Goal: Find specific fact: Find specific fact

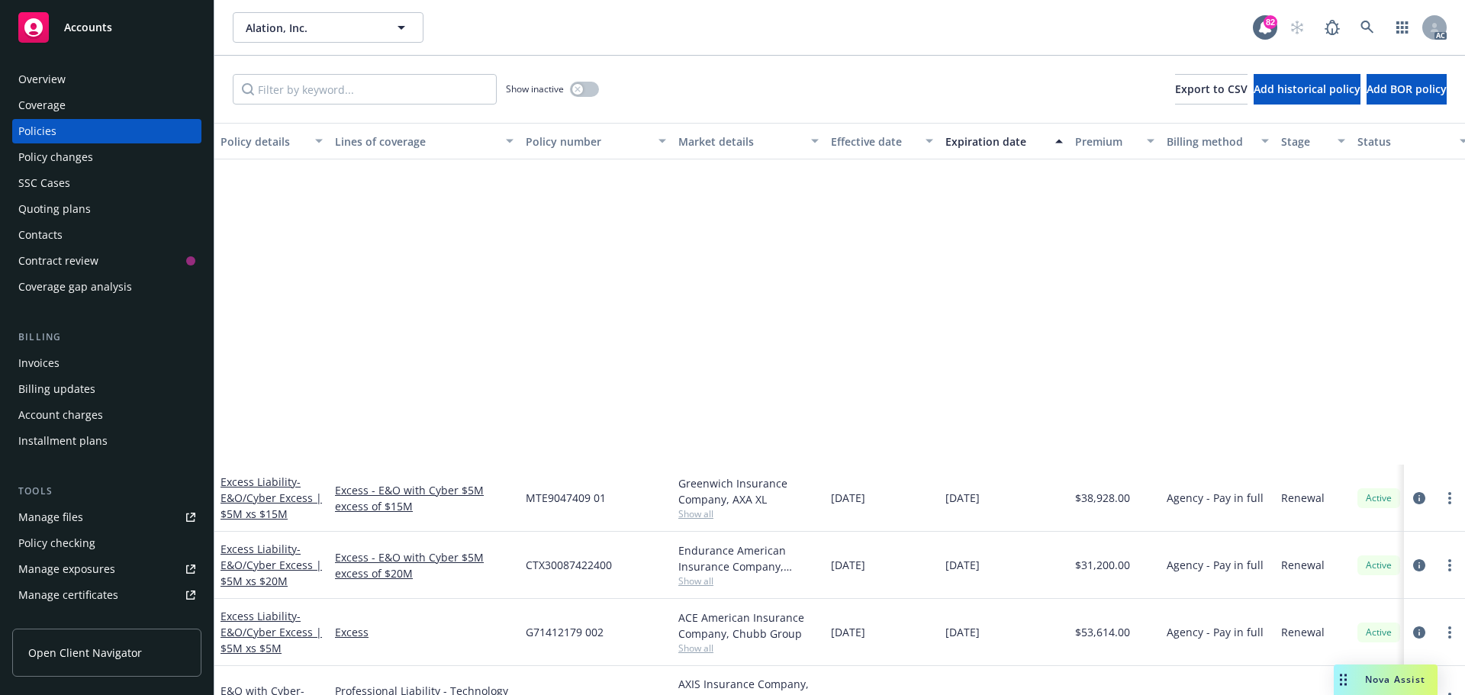
click at [1363, 18] on link at bounding box center [1367, 27] width 31 height 31
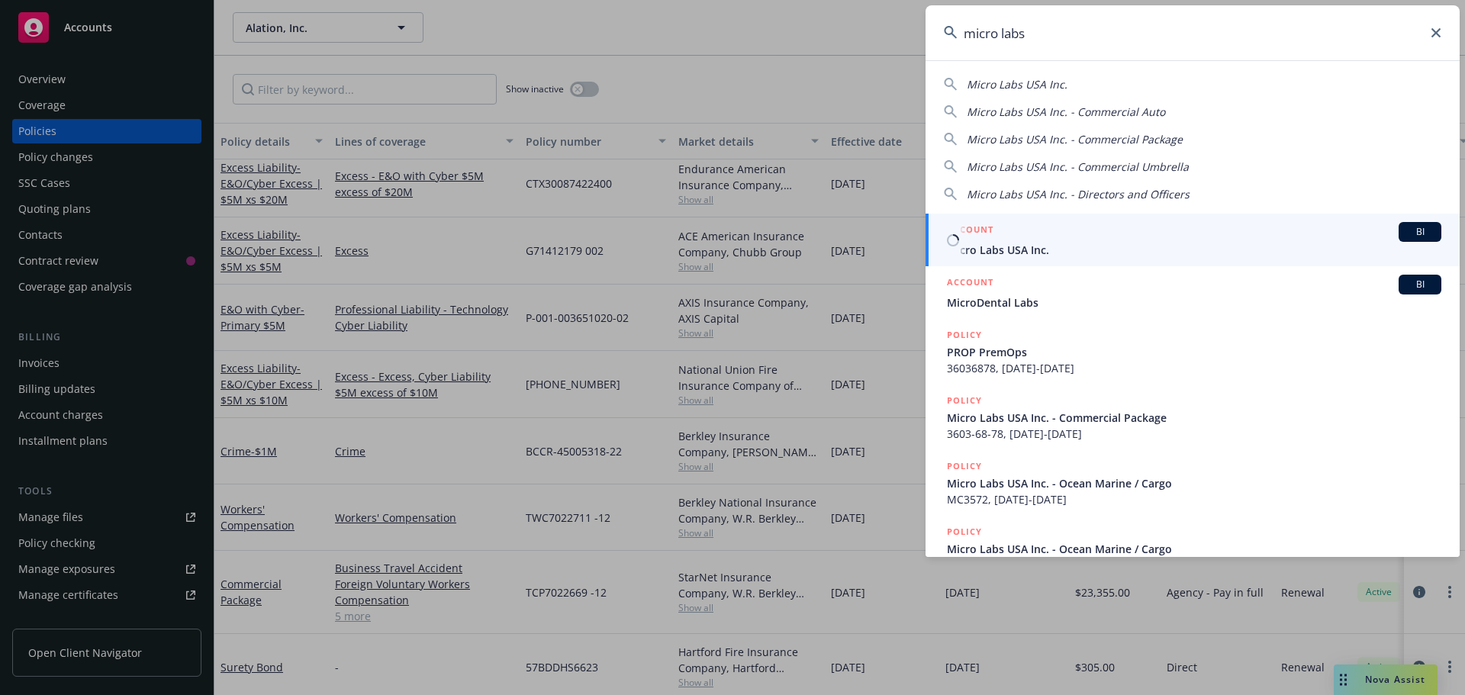
type input "micro labs"
click at [1038, 239] on div "ACCOUNT BI" at bounding box center [1194, 232] width 494 height 20
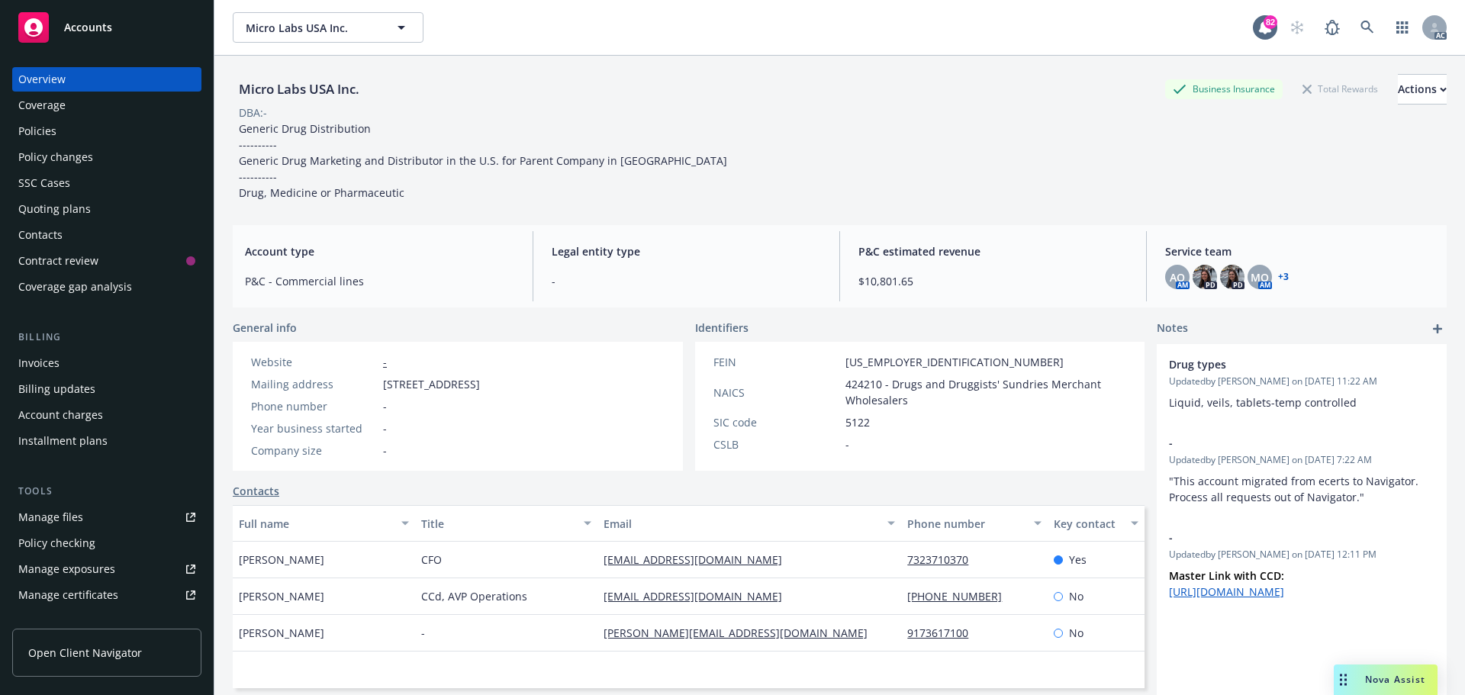
click at [58, 127] on div "Policies" at bounding box center [106, 131] width 177 height 24
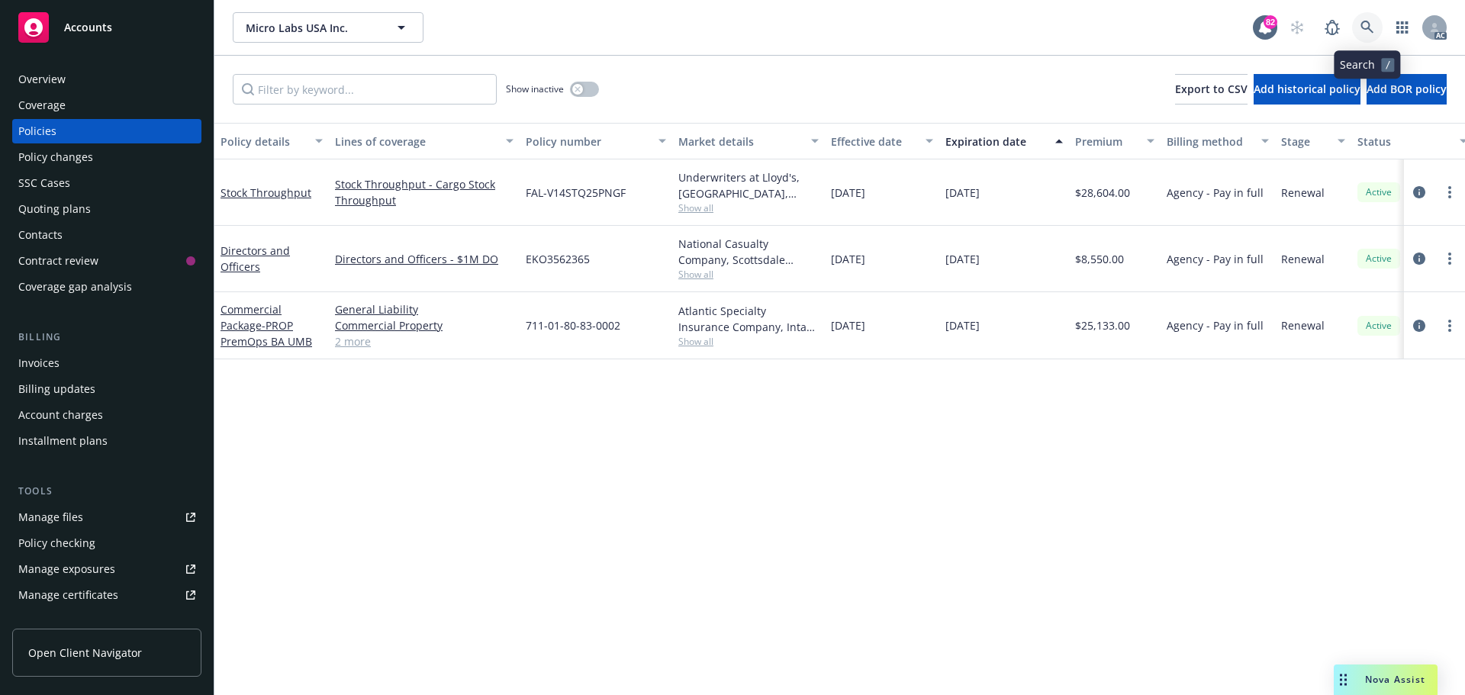
click at [1356, 21] on link at bounding box center [1367, 27] width 31 height 31
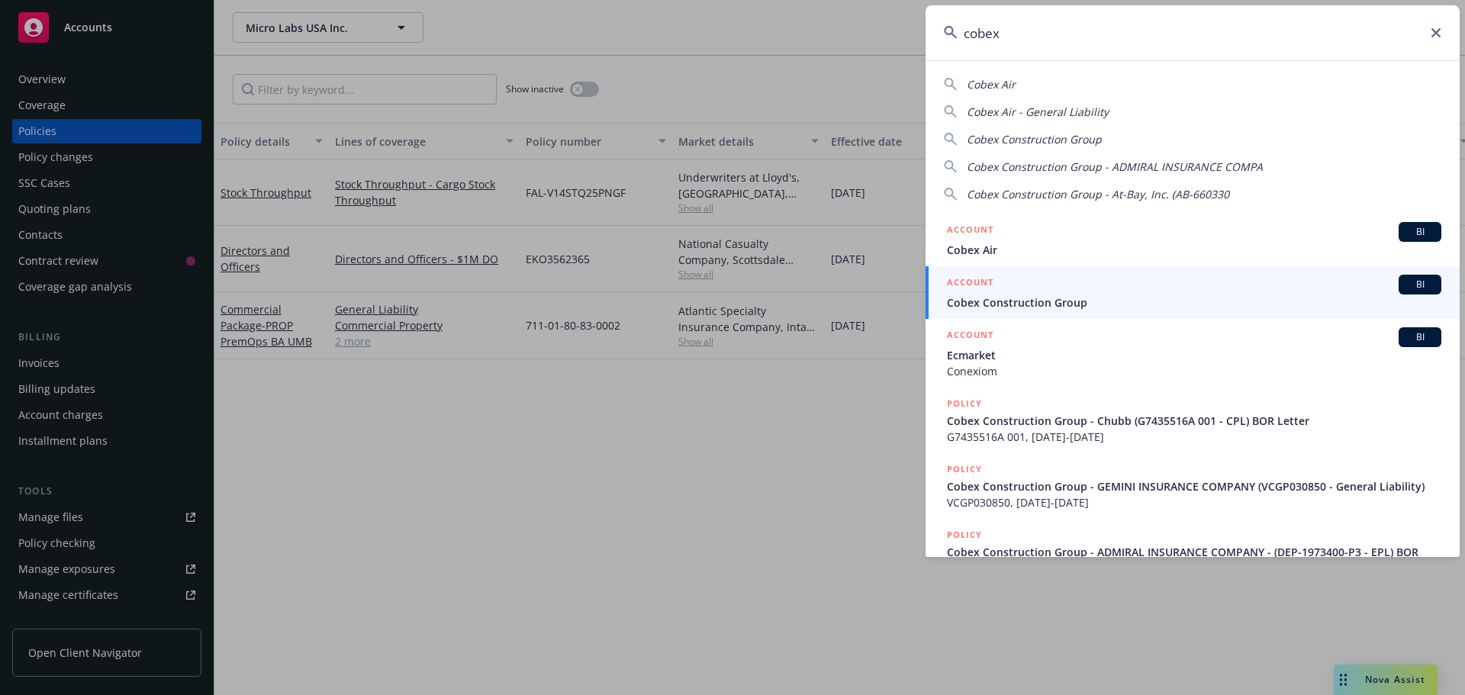
type input "cobex"
click at [1057, 288] on div "ACCOUNT BI" at bounding box center [1194, 285] width 494 height 20
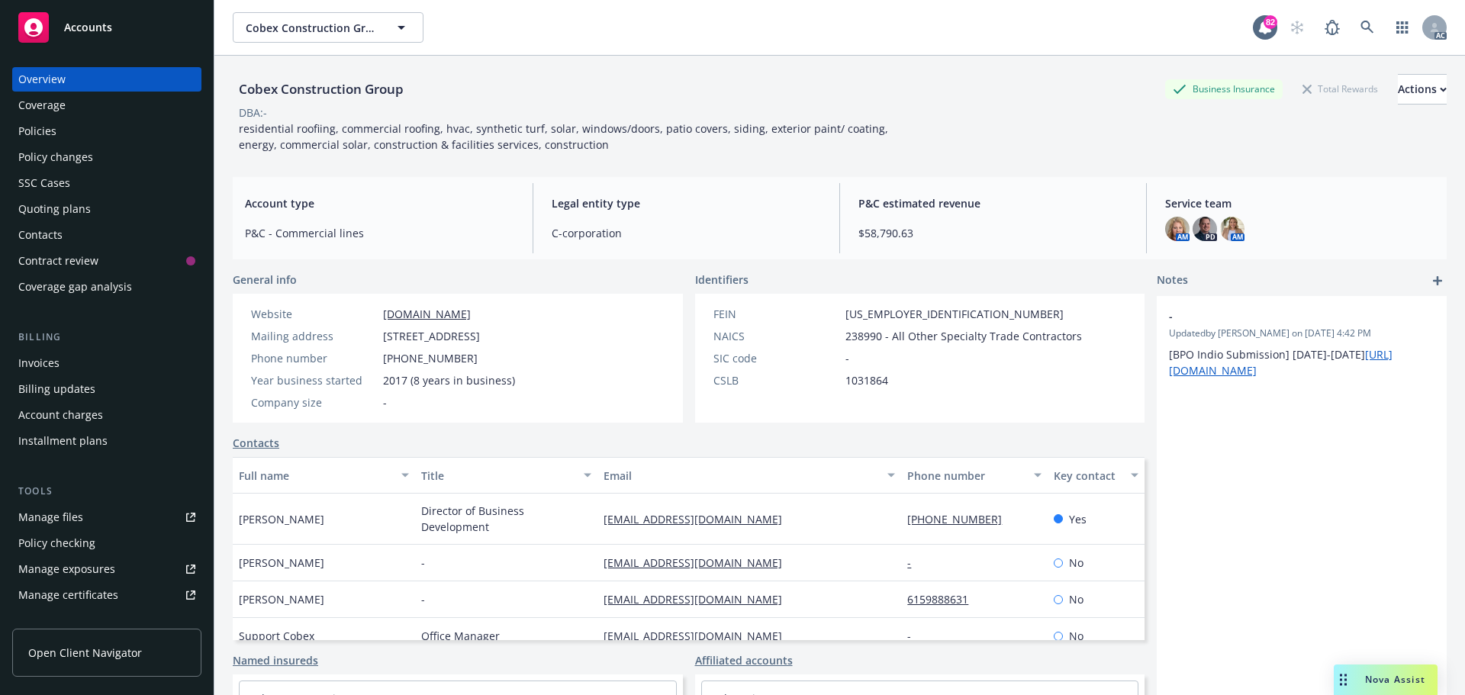
click at [93, 124] on div "Policies" at bounding box center [106, 131] width 177 height 24
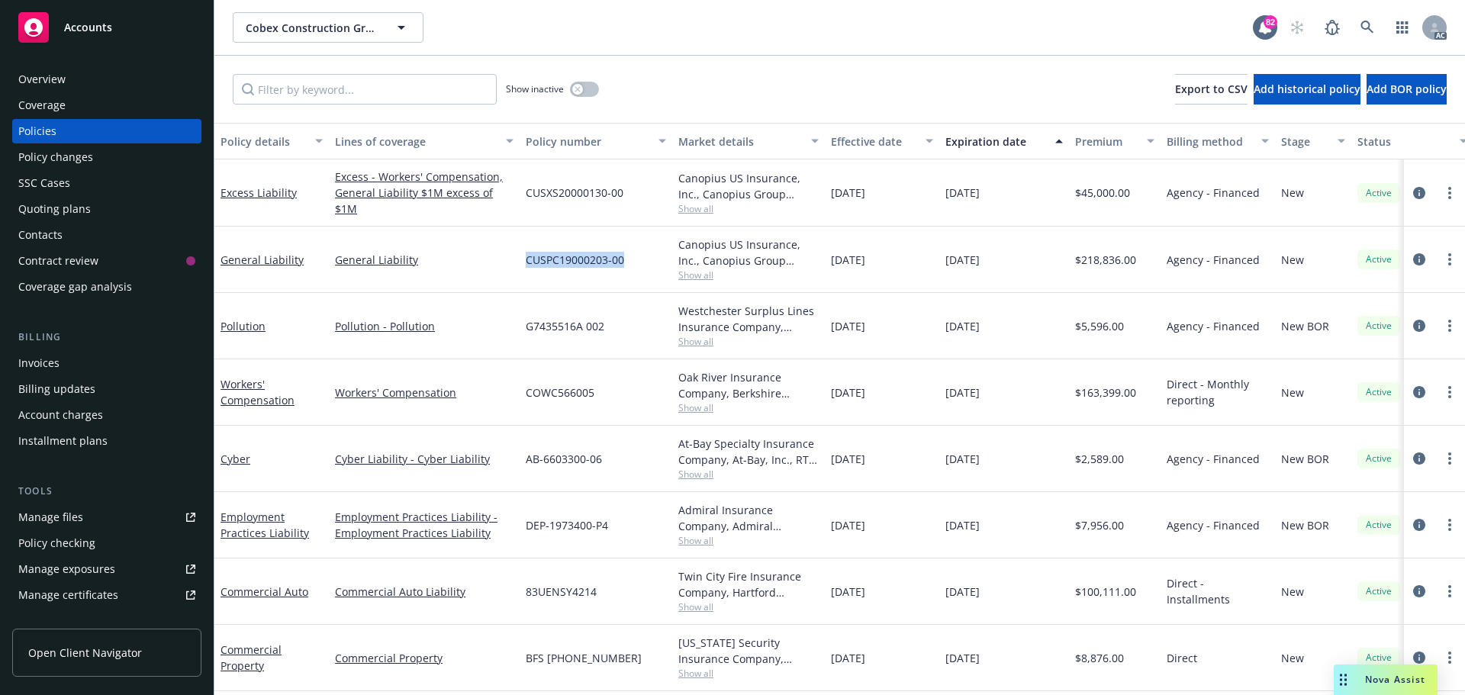
drag, startPoint x: 627, startPoint y: 257, endPoint x: 526, endPoint y: 258, distance: 100.7
click at [526, 258] on div "CUSPC19000203-00" at bounding box center [596, 260] width 153 height 66
copy span "CUSPC19000203-00"
click at [706, 276] on span "Show all" at bounding box center [748, 275] width 140 height 13
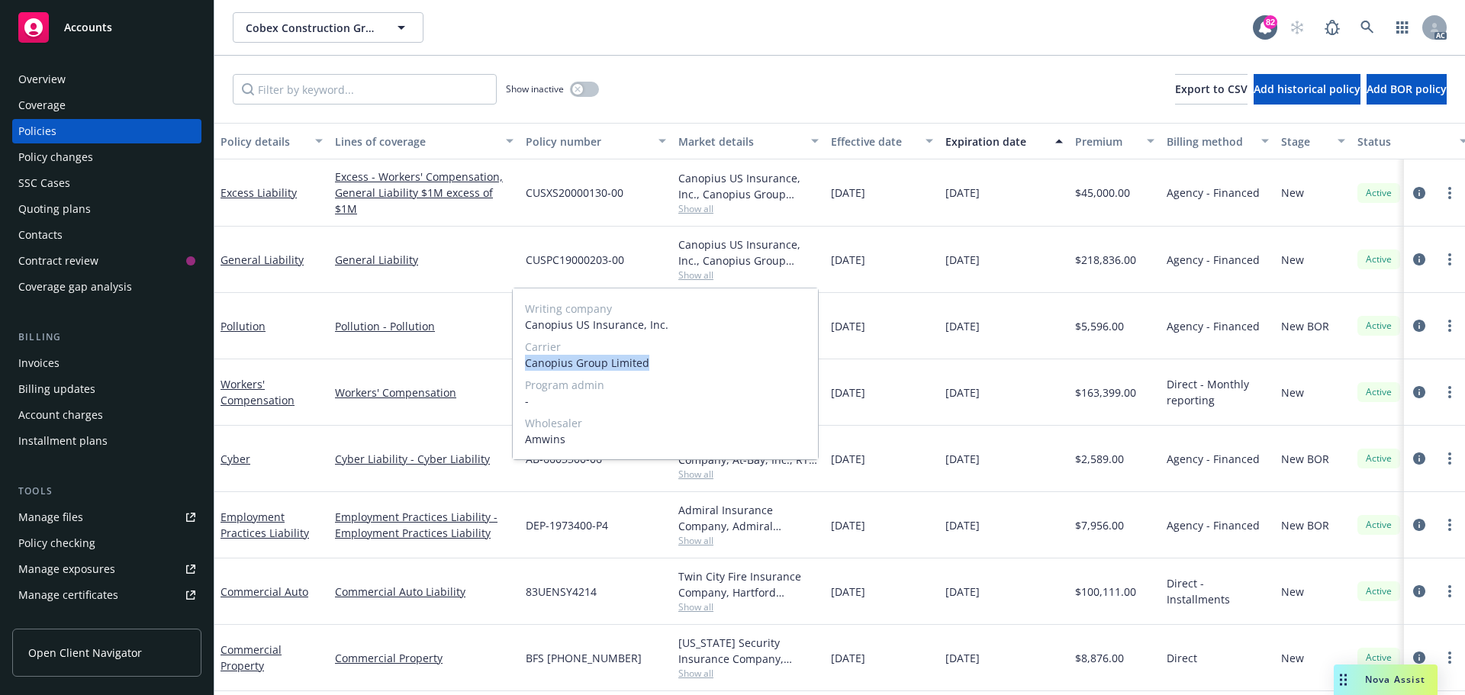
drag, startPoint x: 658, startPoint y: 365, endPoint x: 522, endPoint y: 366, distance: 136.6
click at [522, 366] on div "Writing company Canopius US Insurance, Inc. Carrier Canopius Group Limited Prog…" at bounding box center [665, 373] width 305 height 171
copy span "Canopius Group Limited"
